Goal: Use online tool/utility: Use online tool/utility

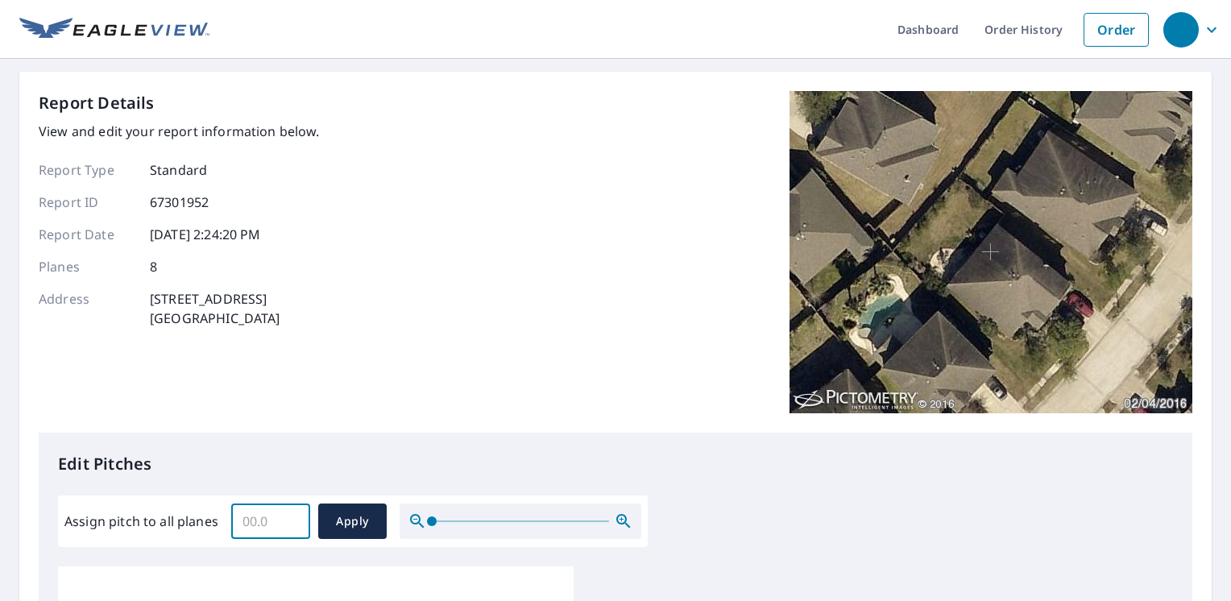
click at [260, 517] on input "Assign pitch to all planes" at bounding box center [270, 521] width 79 height 45
type input "2"
click at [374, 528] on button "Apply" at bounding box center [352, 520] width 68 height 35
type input "2"
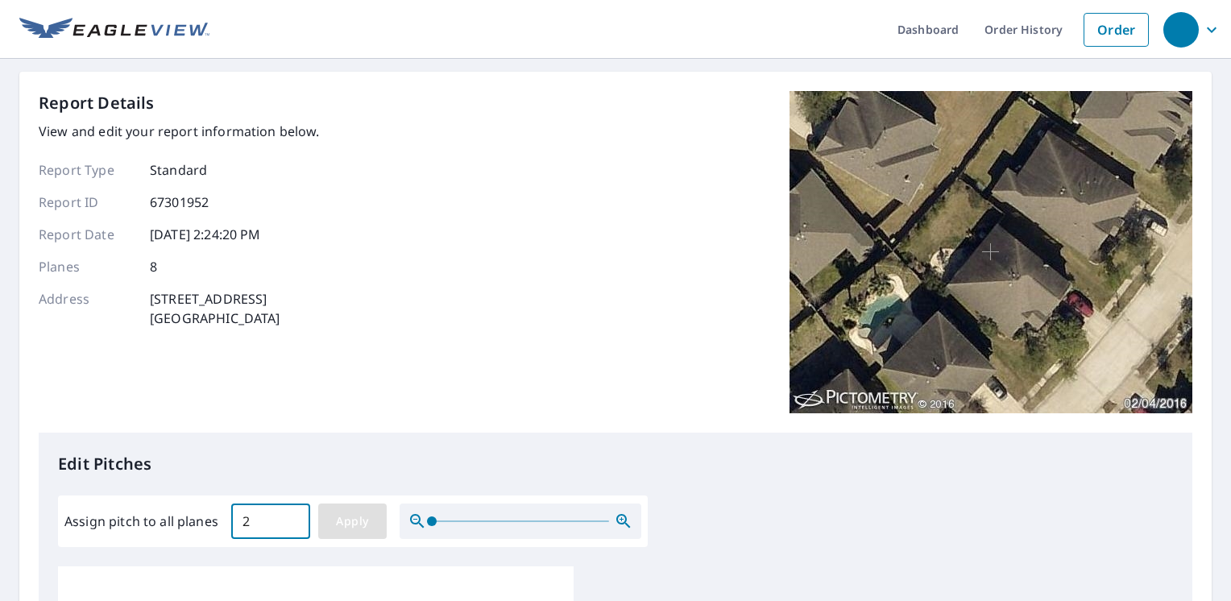
type input "2"
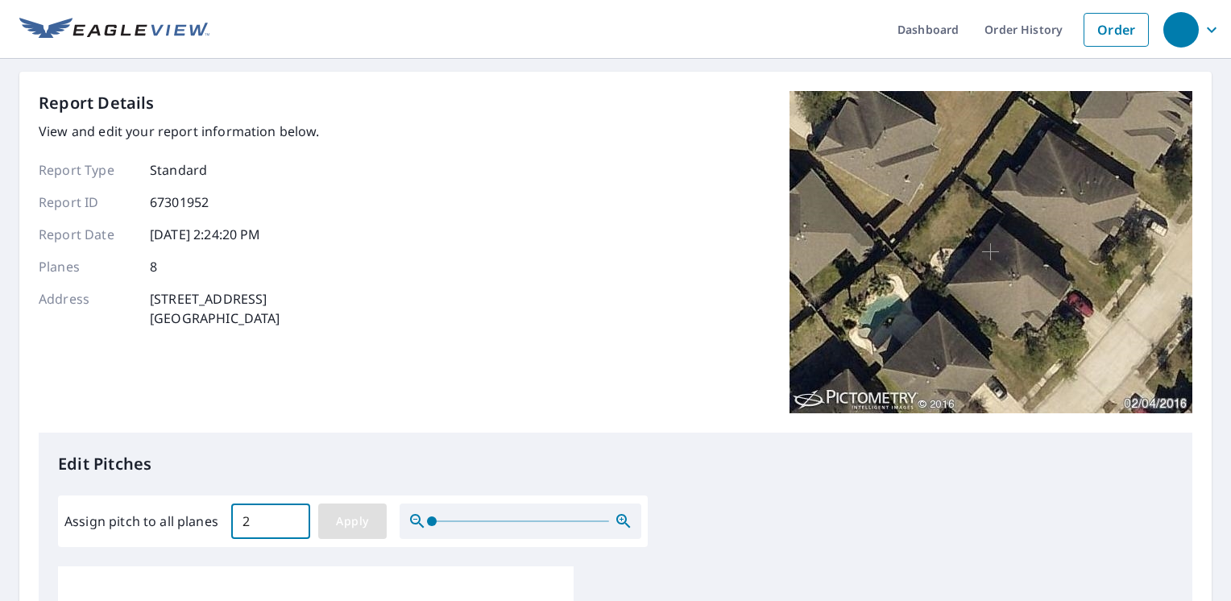
type input "2"
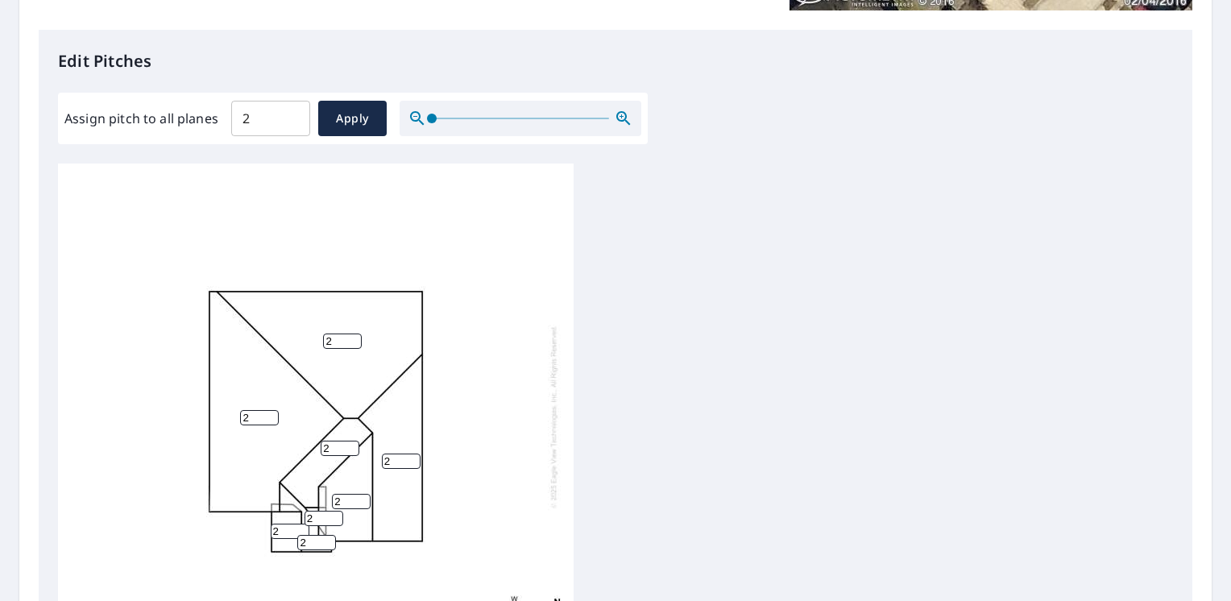
drag, startPoint x: 728, startPoint y: 359, endPoint x: 684, endPoint y: 426, distance: 80.2
click at [728, 359] on div "2 2 2 2 2 2 2 2" at bounding box center [615, 416] width 1115 height 506
